Goal: Check status

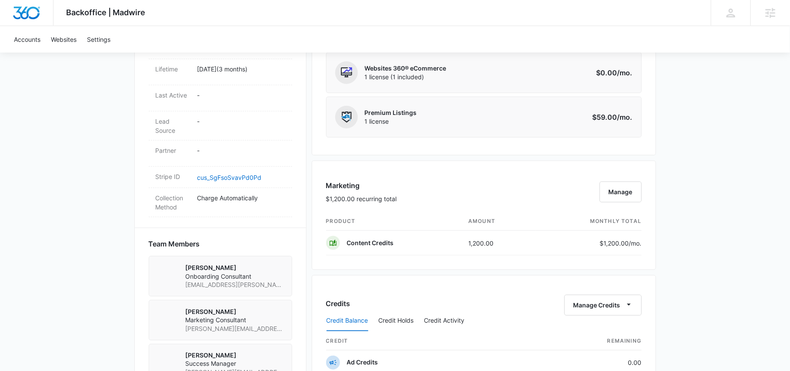
scroll to position [441, 0]
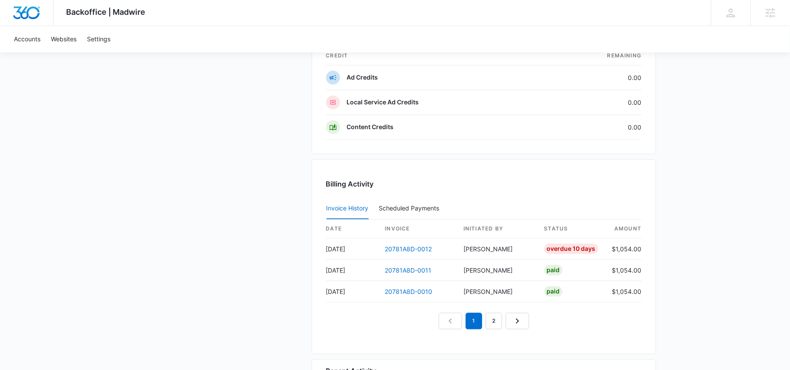
scroll to position [778, 0]
click at [632, 245] on td "$1,054.00" at bounding box center [624, 248] width 37 height 21
copy td "$1,054.00"
